Goal: Task Accomplishment & Management: Use online tool/utility

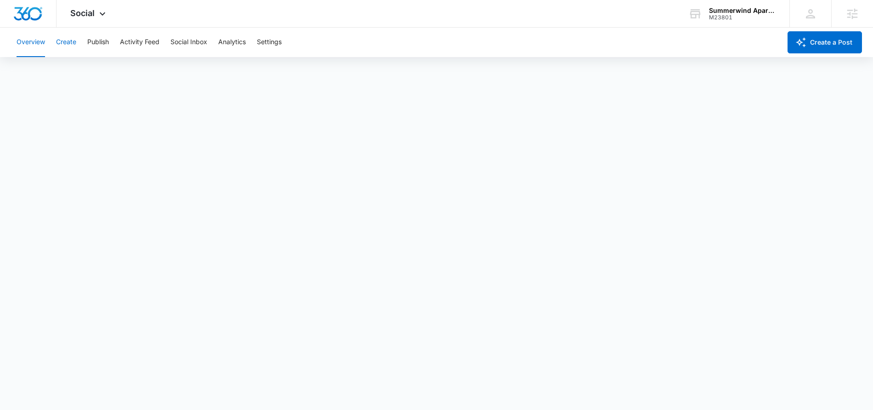
click at [68, 42] on button "Create" at bounding box center [66, 42] width 20 height 29
click at [102, 43] on button "Publish" at bounding box center [98, 42] width 22 height 29
click at [66, 46] on button "Create" at bounding box center [66, 42] width 20 height 29
click at [102, 70] on button "Approvals" at bounding box center [89, 70] width 31 height 26
